Goal: Book appointment/travel/reservation

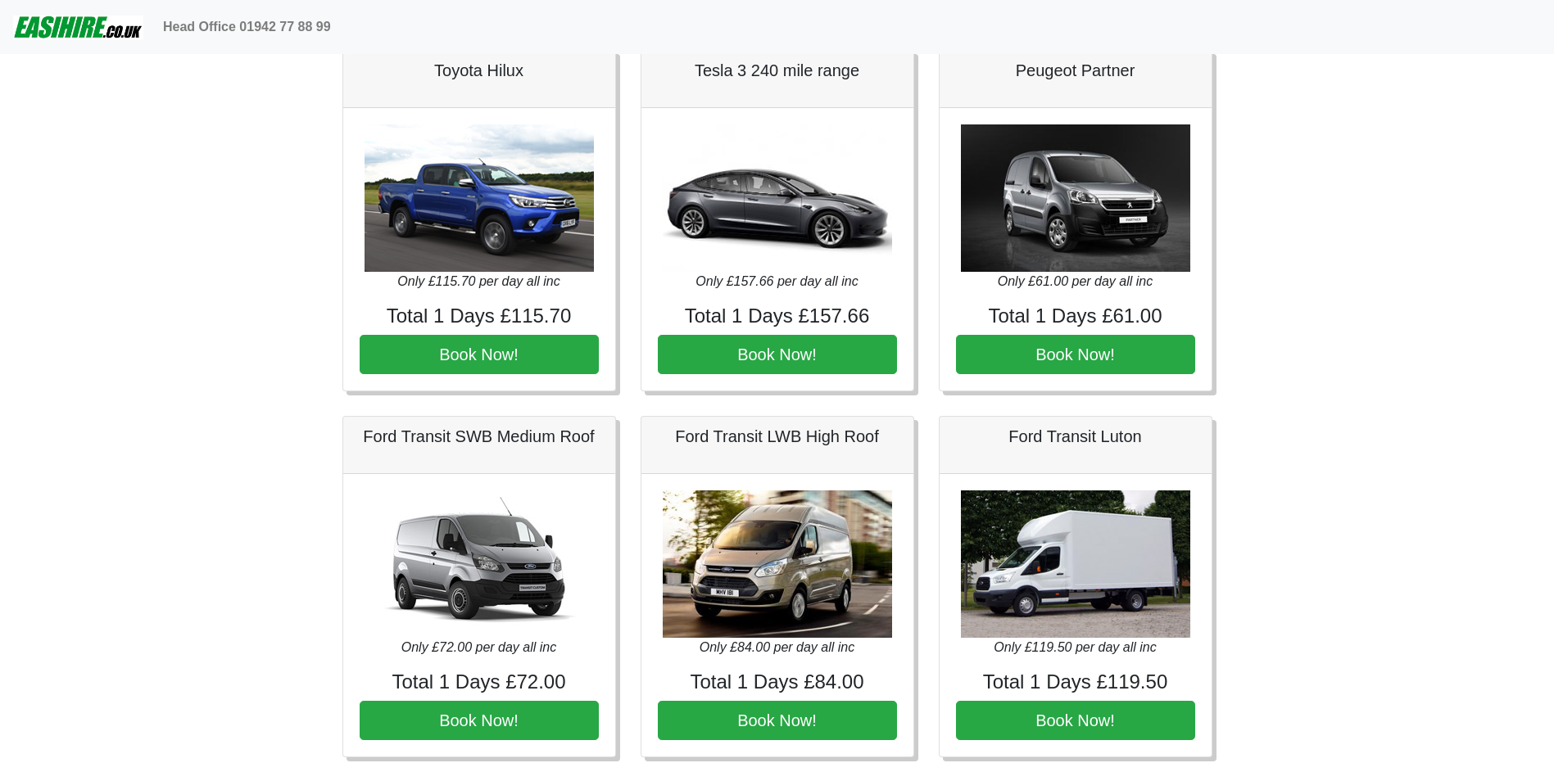
scroll to position [427, 0]
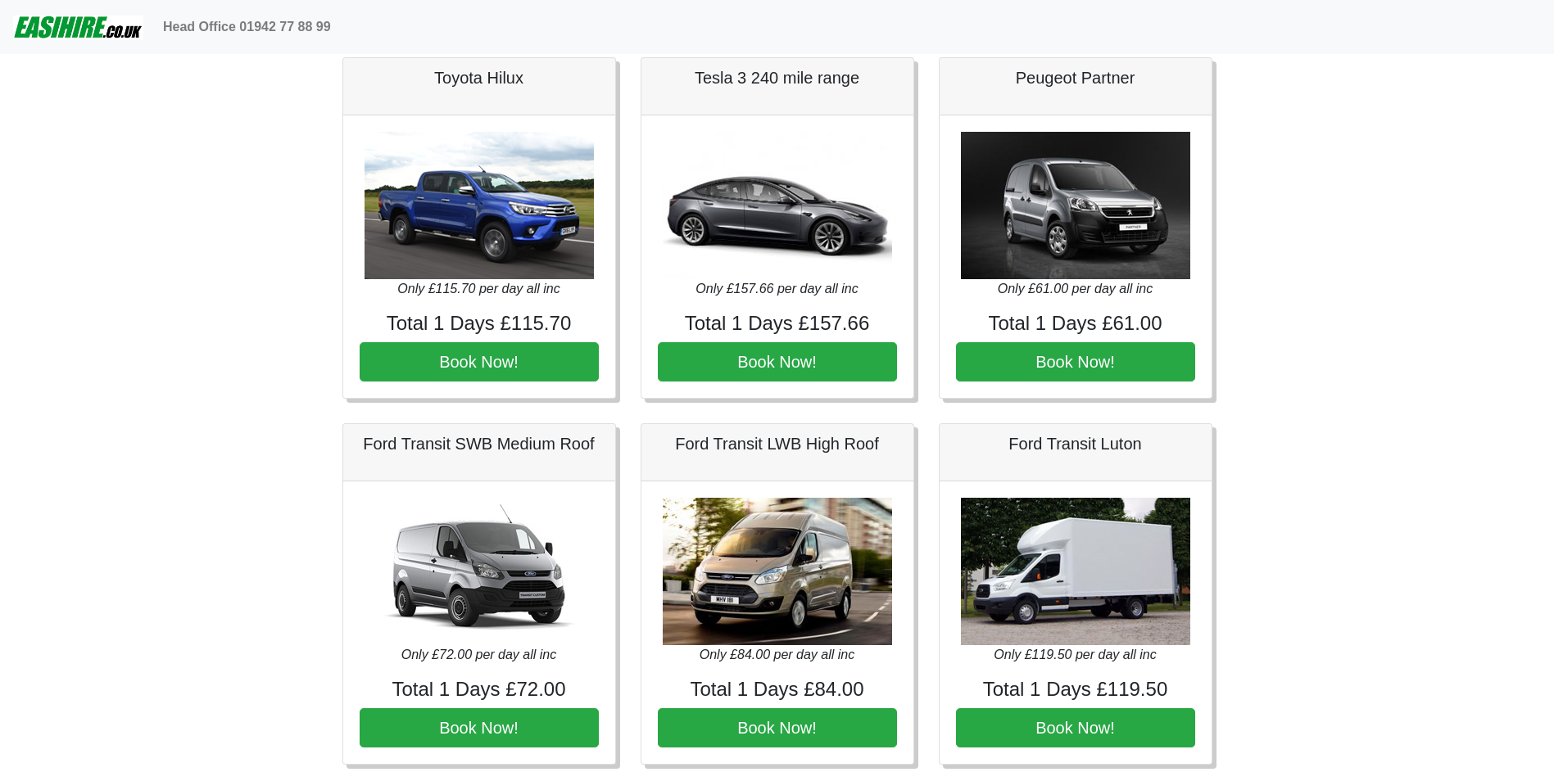
click at [1109, 225] on img at bounding box center [1075, 205] width 229 height 147
click at [1072, 271] on img at bounding box center [1075, 205] width 229 height 147
click at [1083, 261] on img at bounding box center [1075, 205] width 229 height 147
click at [1088, 265] on img at bounding box center [1075, 205] width 229 height 147
click at [1083, 261] on img at bounding box center [1075, 205] width 229 height 147
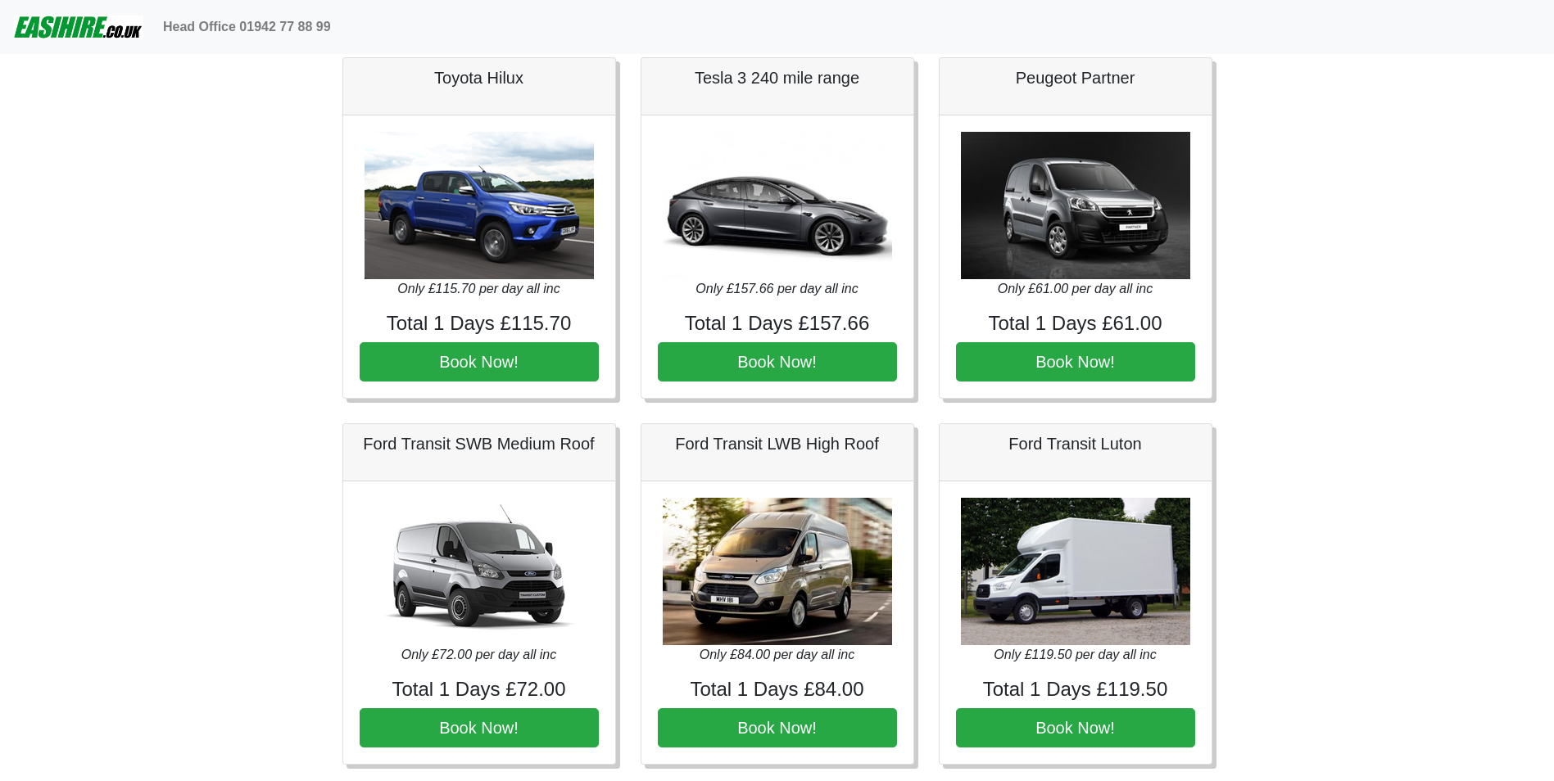
click at [1084, 261] on img at bounding box center [1075, 205] width 229 height 147
click at [1043, 364] on button "Book Now!" at bounding box center [1075, 361] width 239 height 39
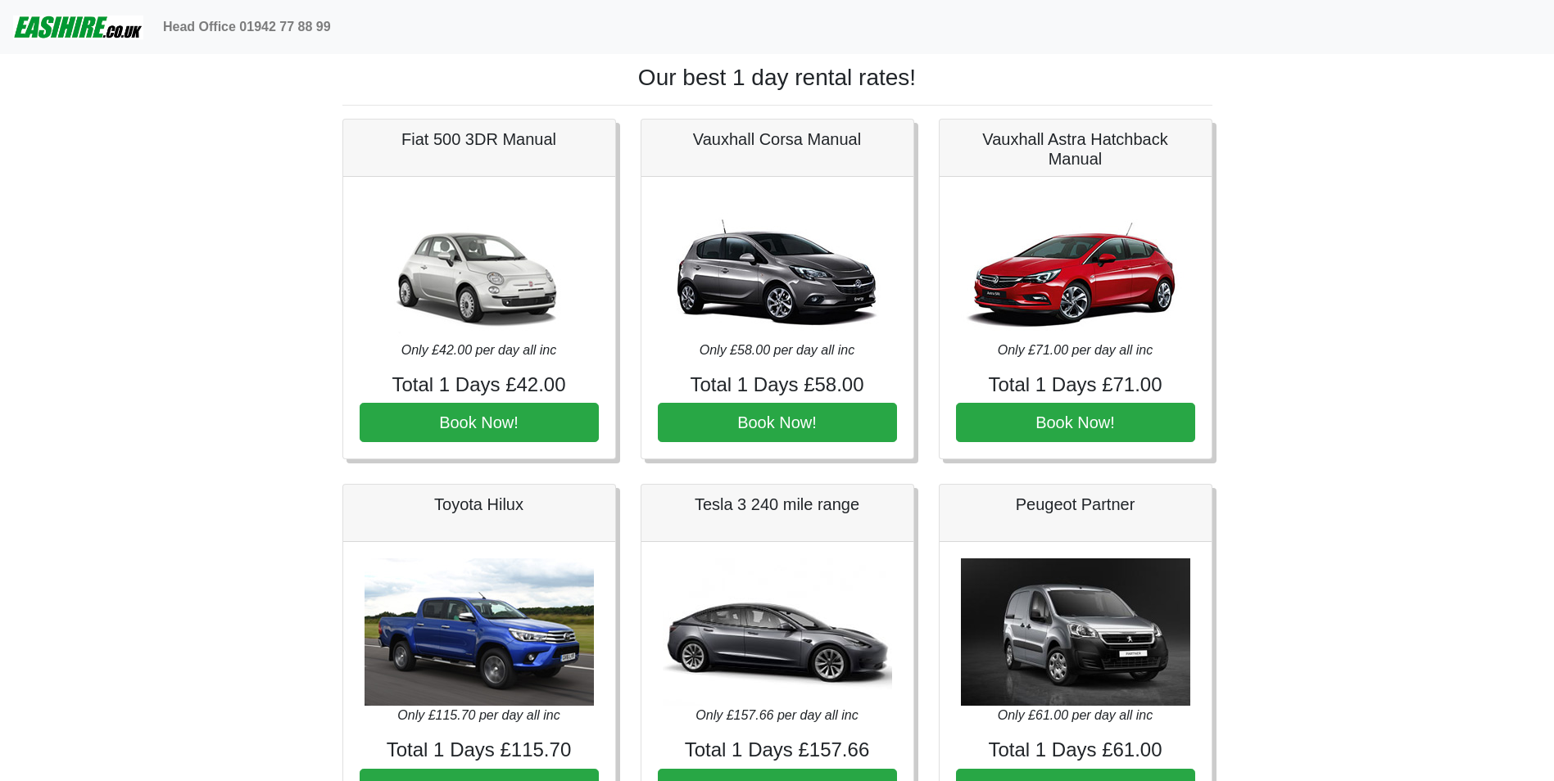
scroll to position [418, 0]
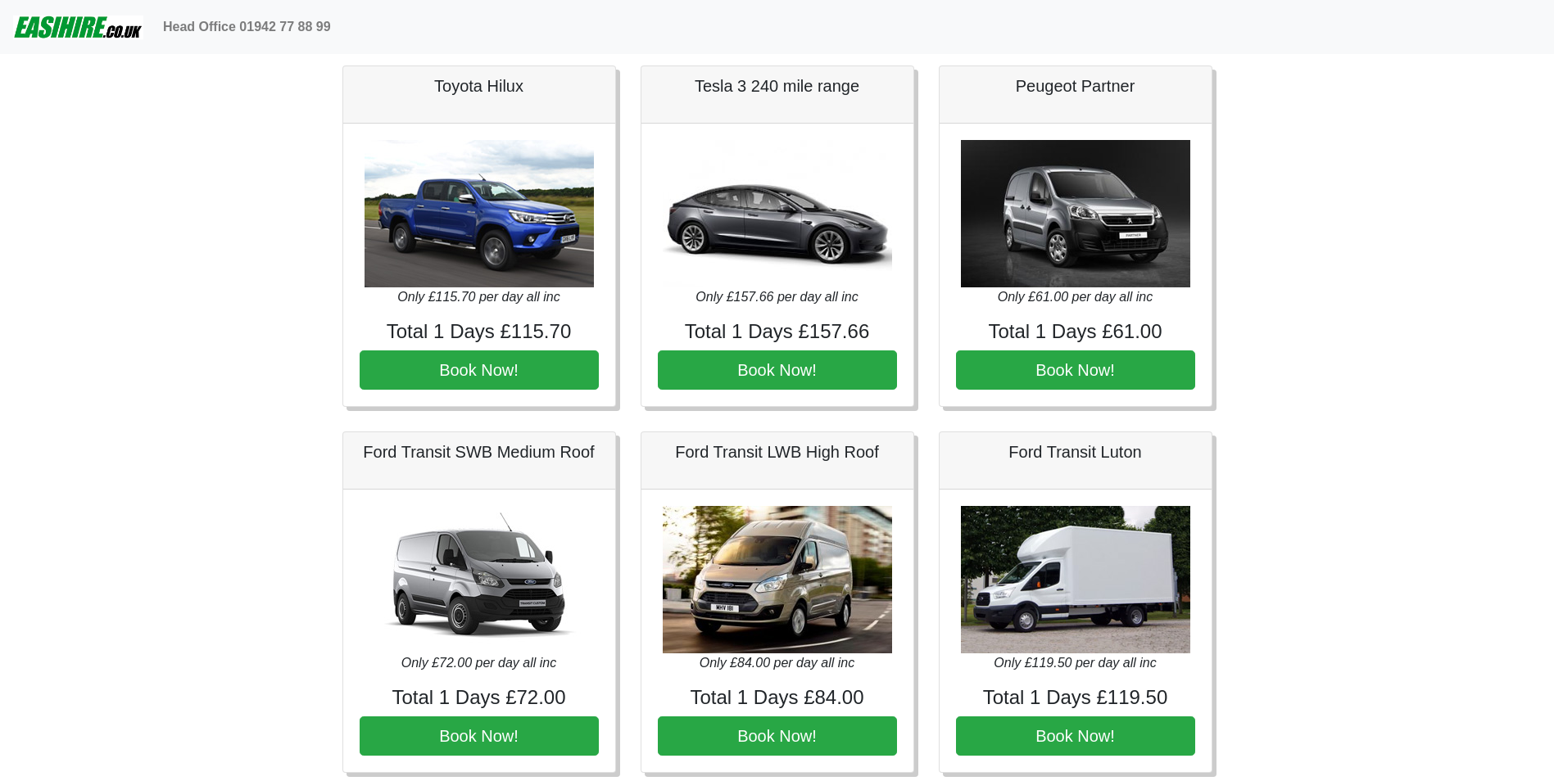
click at [506, 639] on img at bounding box center [478, 579] width 229 height 147
click at [486, 731] on button "Book Now!" at bounding box center [479, 736] width 239 height 39
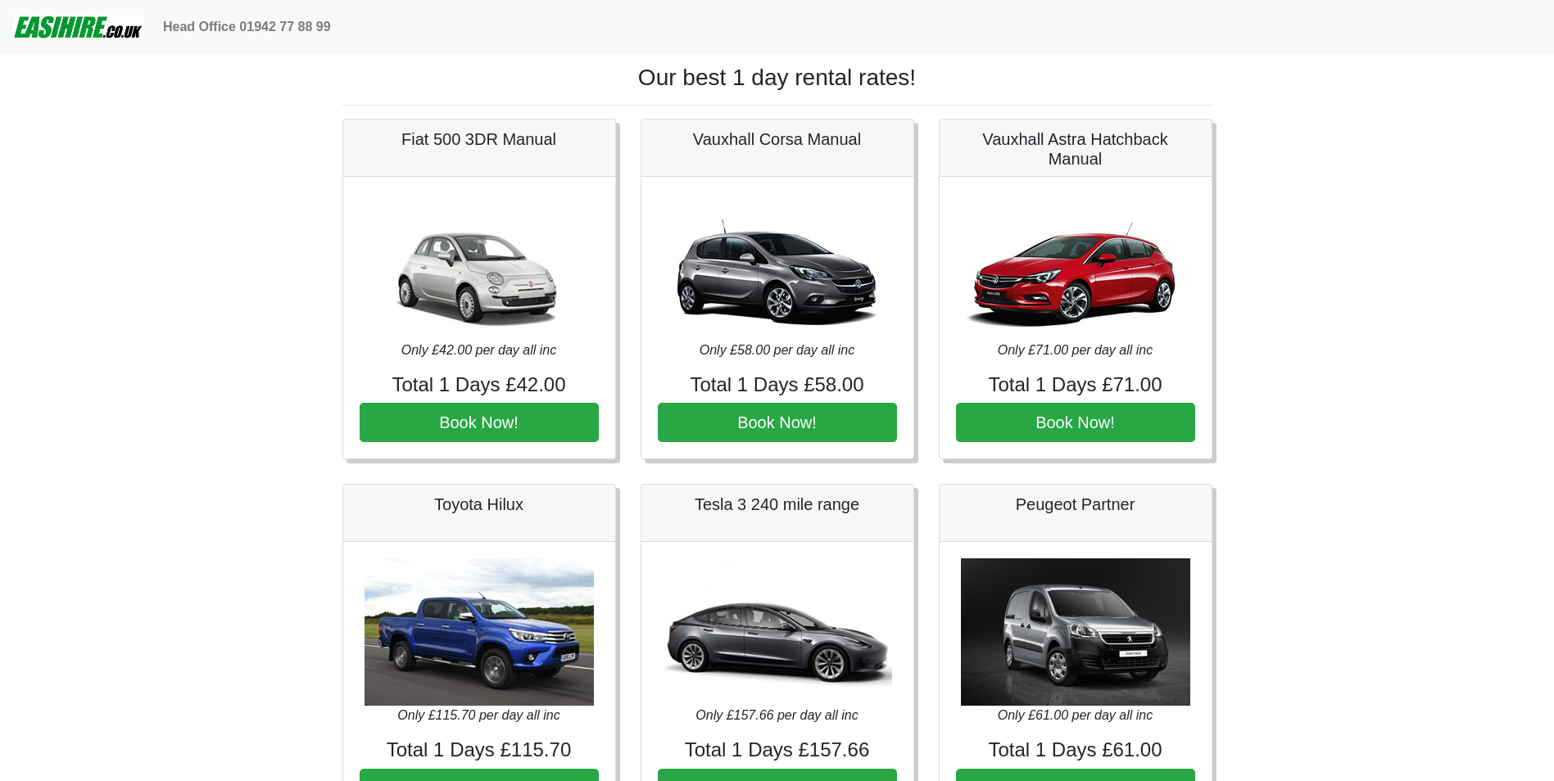
scroll to position [410, 0]
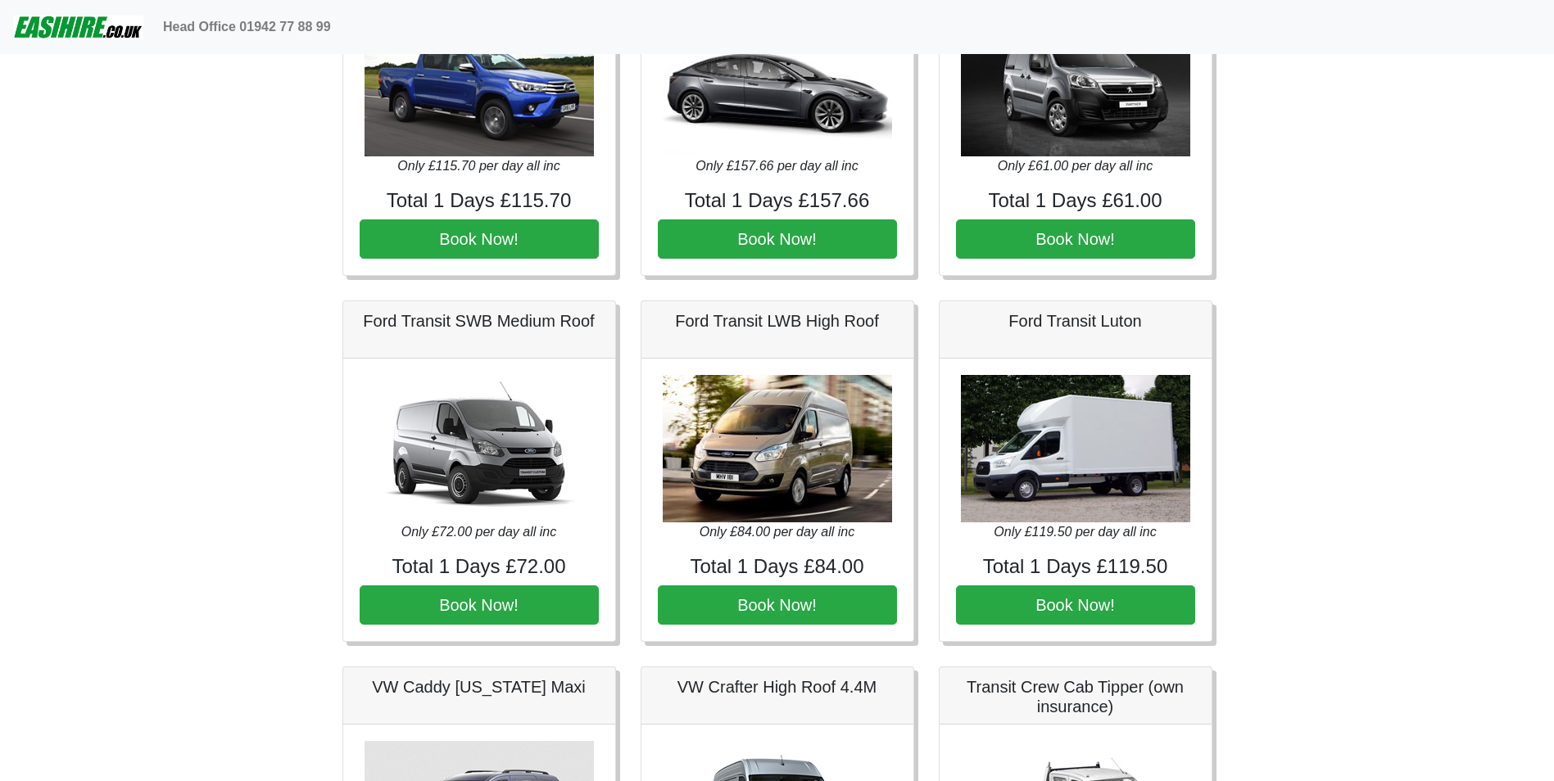
scroll to position [557, 0]
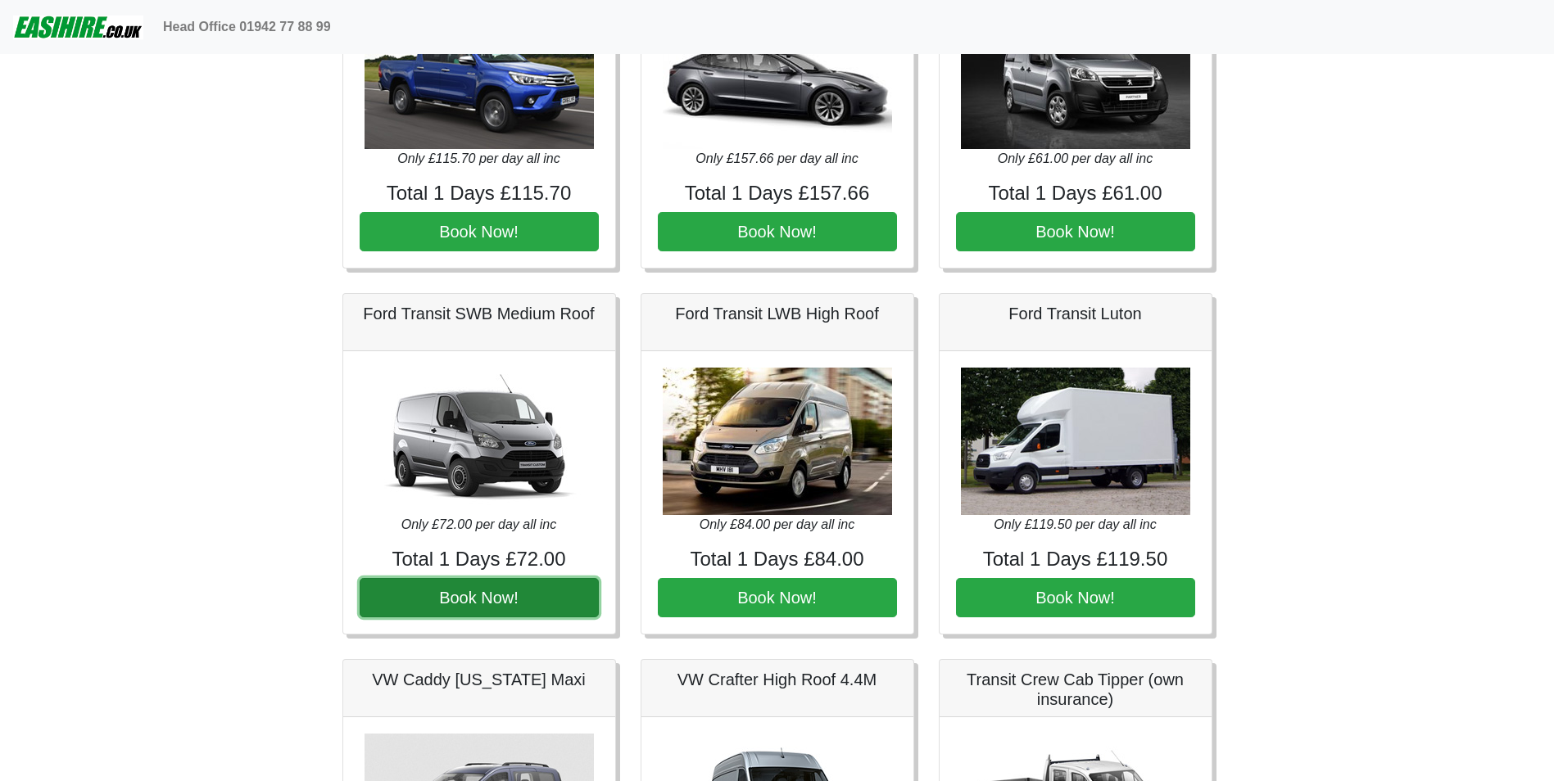
click at [474, 592] on button "Book Now!" at bounding box center [479, 597] width 239 height 39
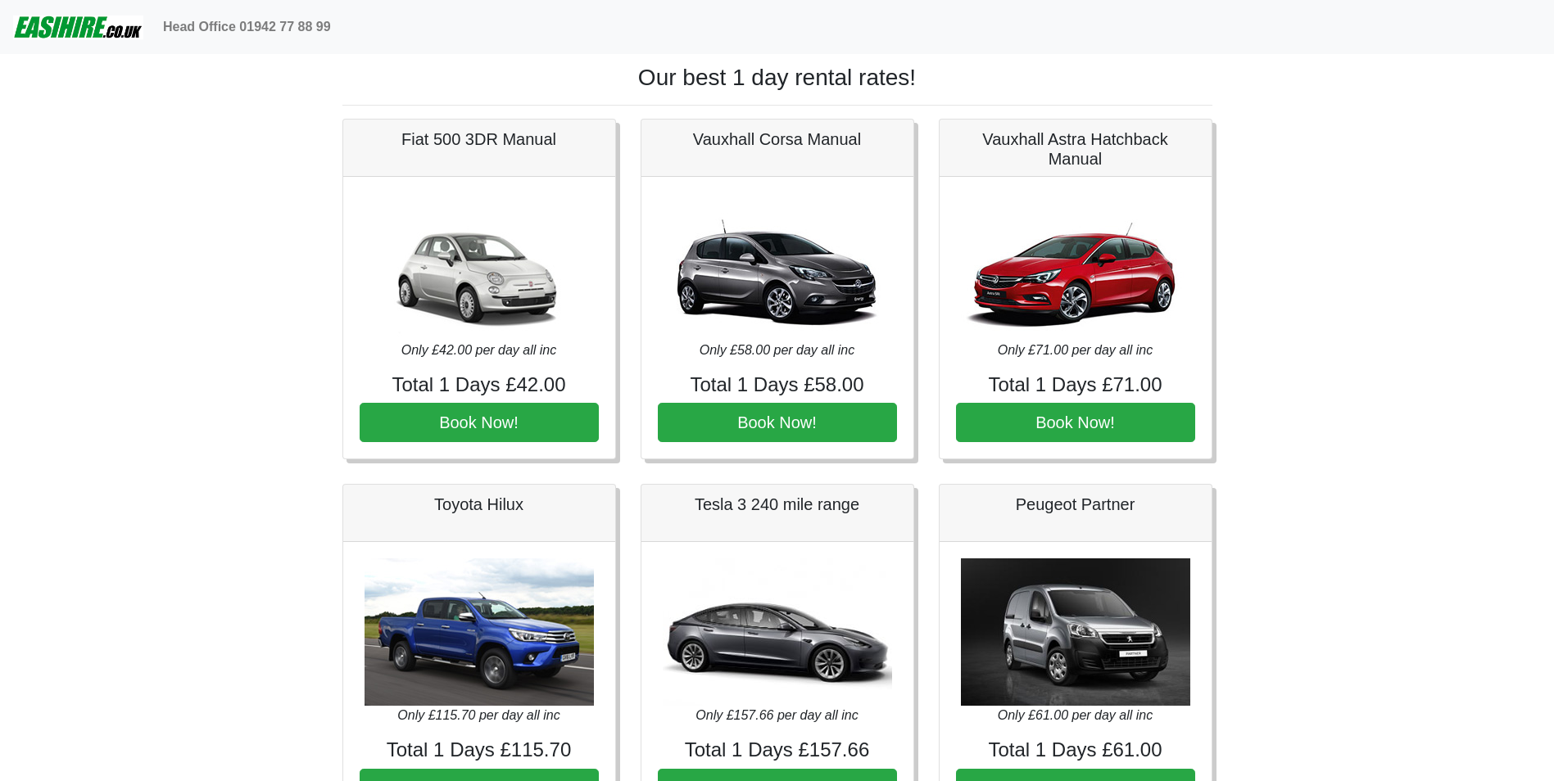
scroll to position [696, 0]
